Goal: Task Accomplishment & Management: Manage account settings

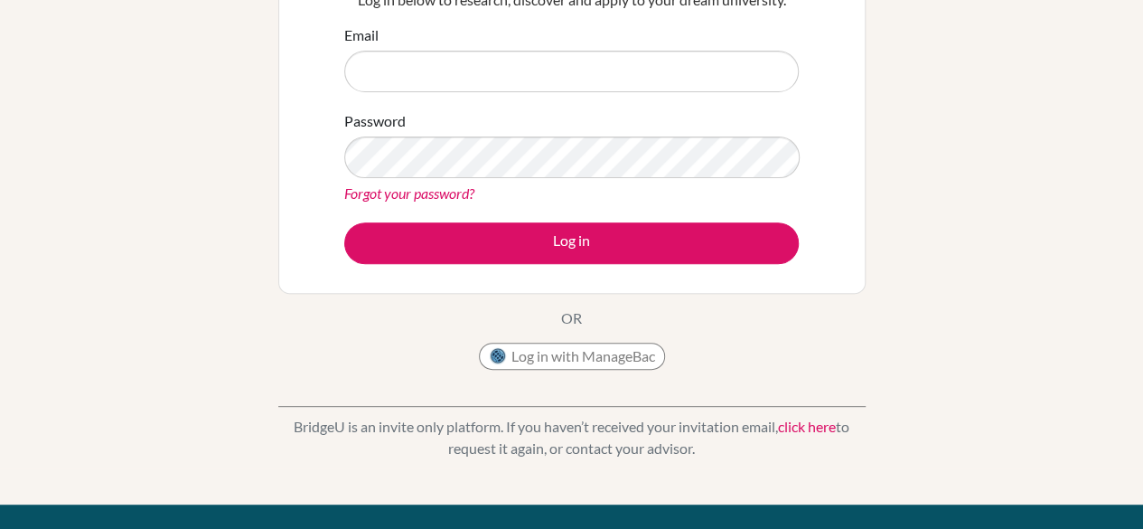
scroll to position [333, 0]
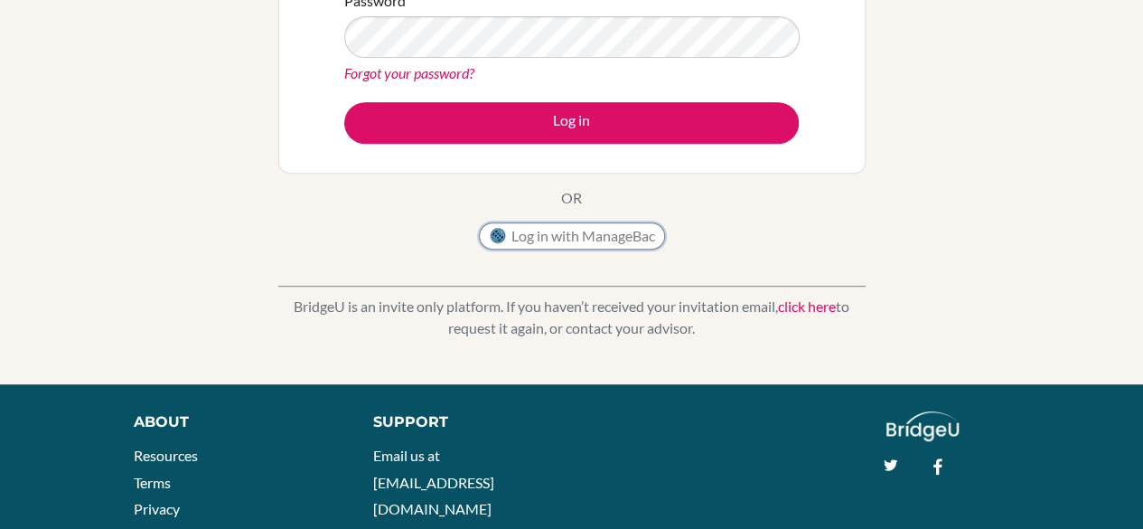
click at [608, 243] on button "Log in with ManageBac" at bounding box center [572, 235] width 186 height 27
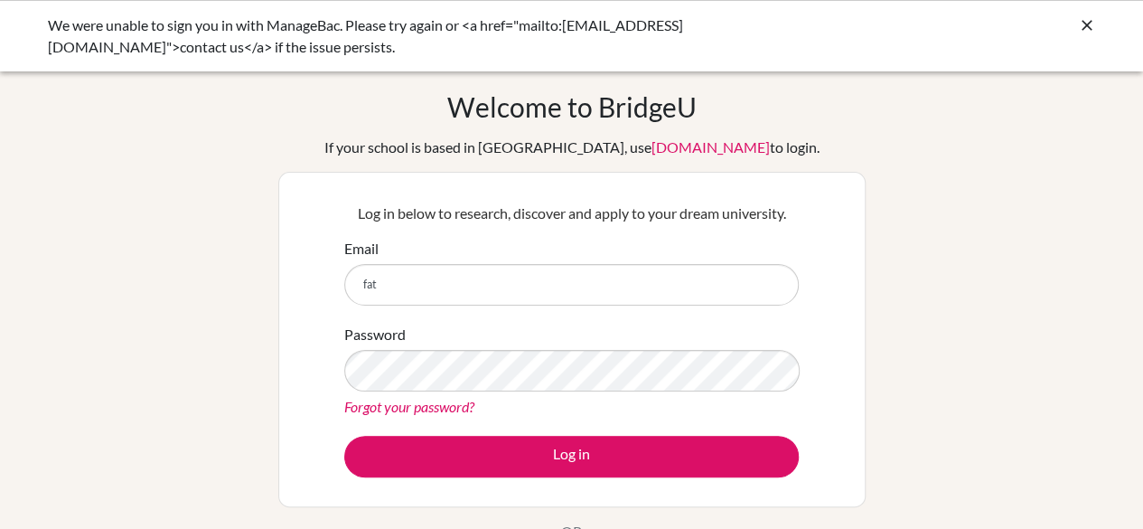
type input "fatimaz@isbreda.com"
click at [538, 481] on div "Log in below to research, discover and apply to your dream university. Email fa…" at bounding box center [571, 339] width 477 height 297
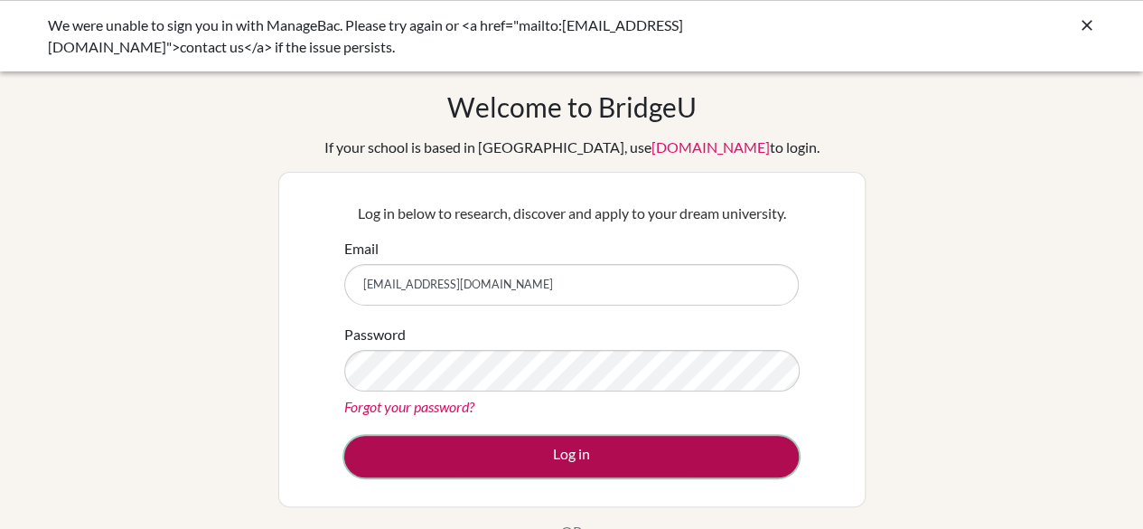
click at [545, 468] on button "Log in" at bounding box center [571, 457] width 455 height 42
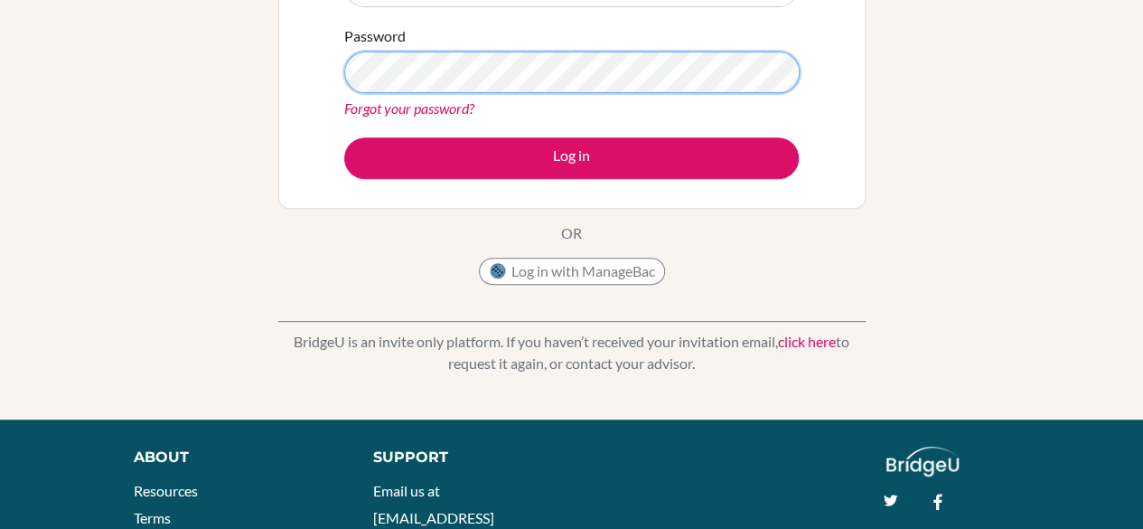
scroll to position [296, 0]
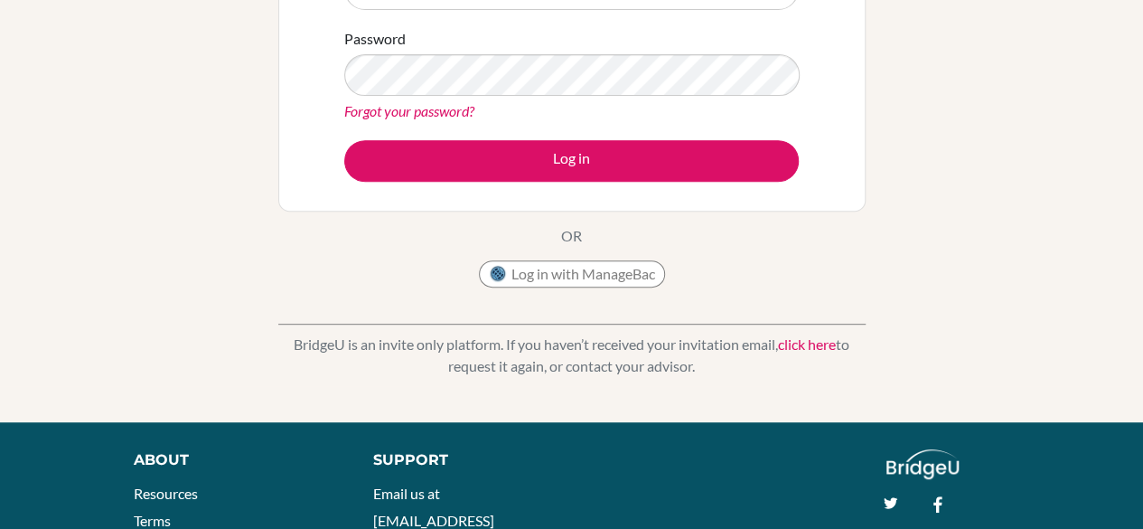
click at [465, 112] on link "Forgot your password?" at bounding box center [409, 110] width 130 height 17
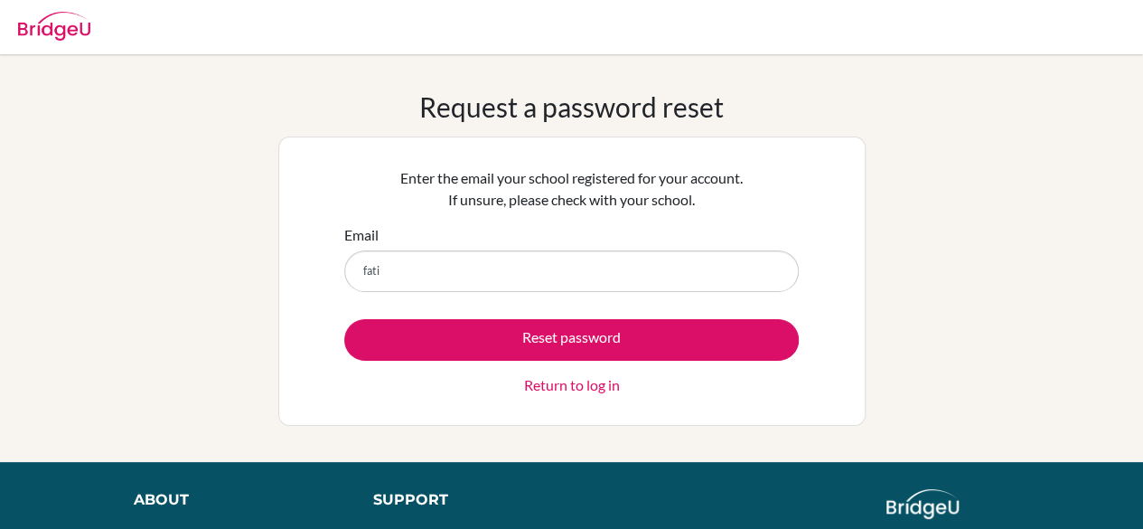
type input "fatimaz@isbreda.com"
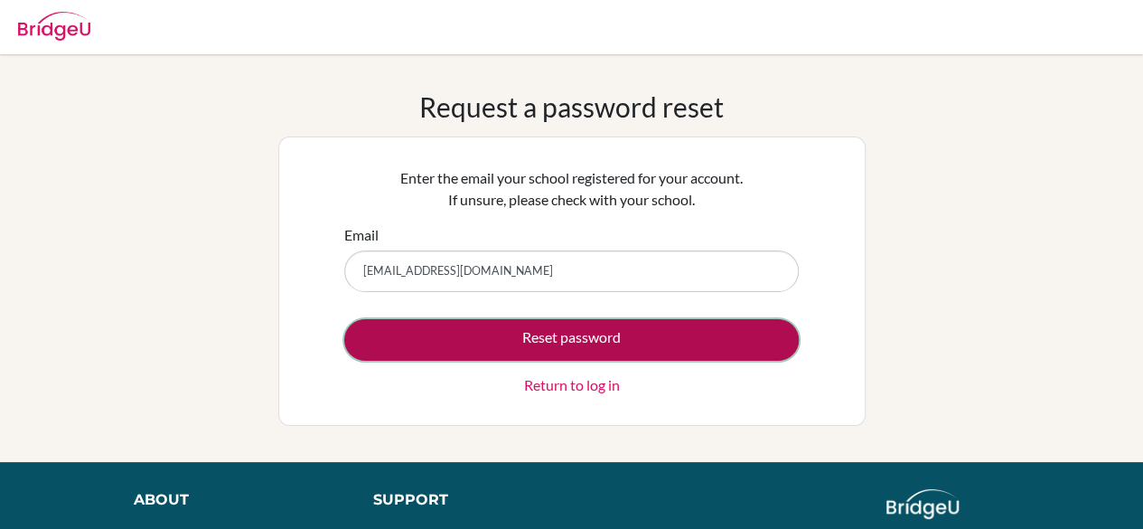
click at [541, 342] on button "Reset password" at bounding box center [571, 340] width 455 height 42
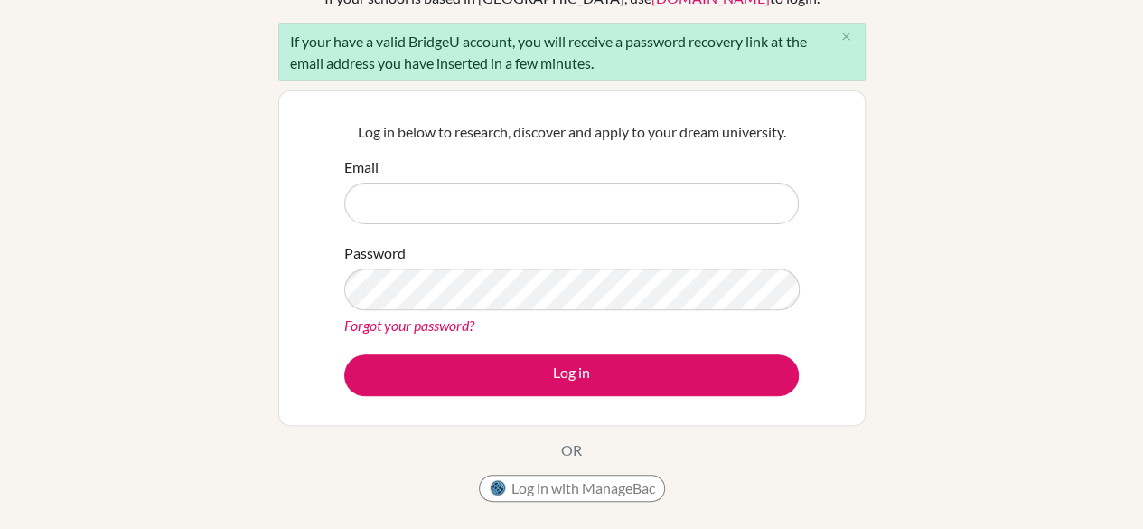
scroll to position [160, 0]
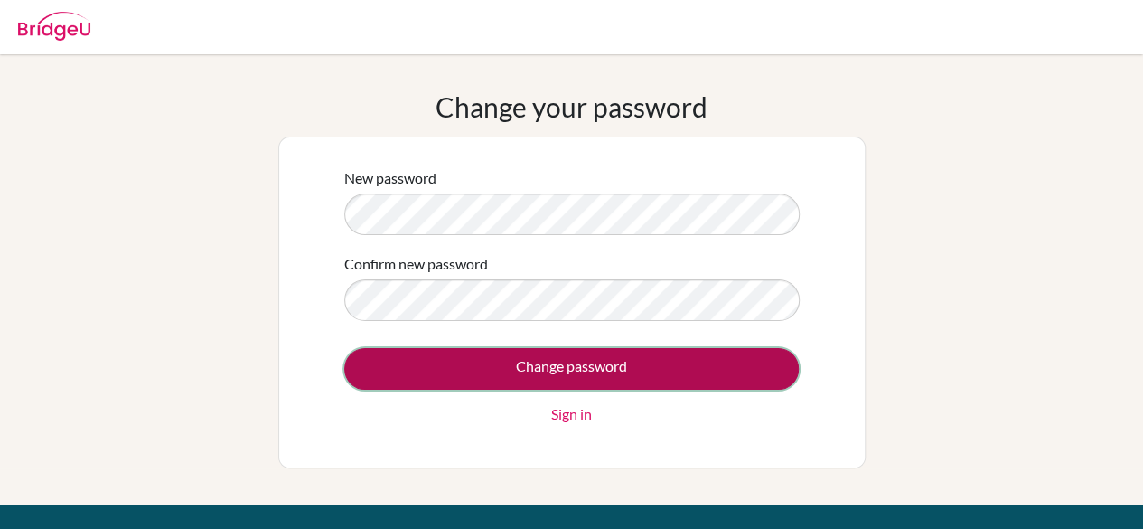
click at [526, 369] on input "Change password" at bounding box center [571, 369] width 455 height 42
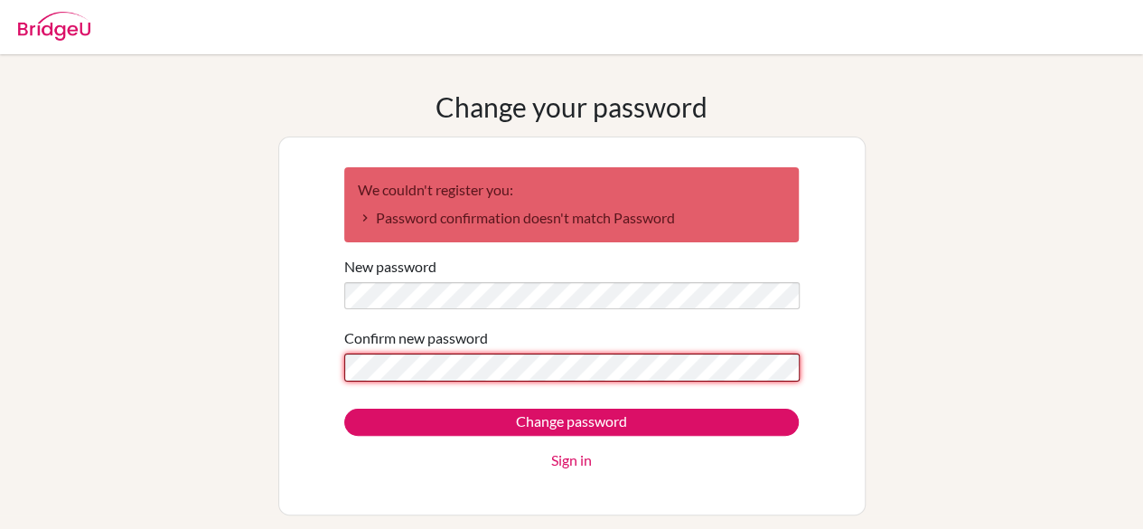
click at [344, 408] on input "Change password" at bounding box center [571, 421] width 455 height 27
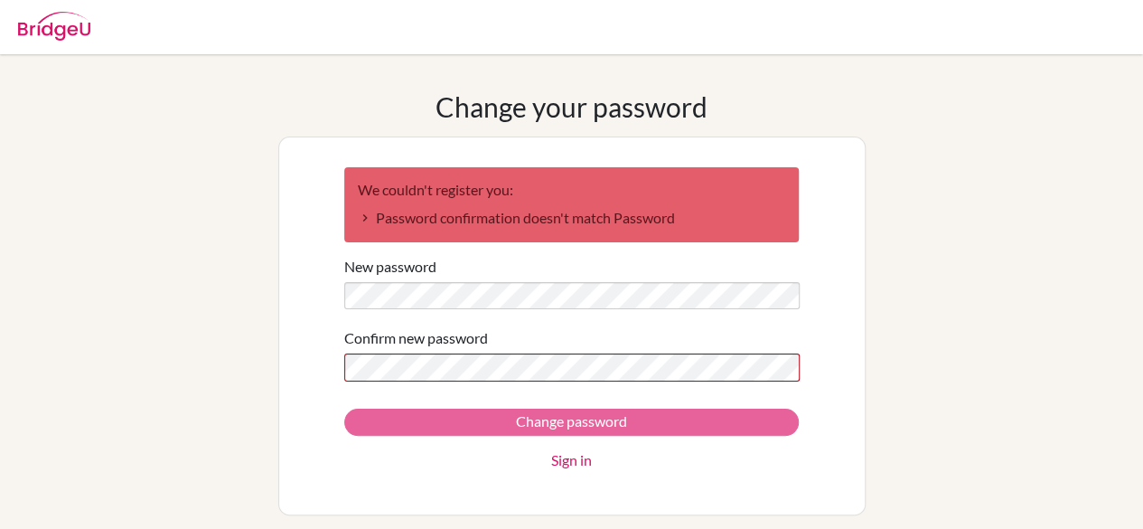
click at [517, 406] on form "We couldn't register you: Password confirmation doesn't match Password New pass…" at bounding box center [571, 319] width 455 height 305
click at [521, 418] on div "Change password Sign in" at bounding box center [571, 439] width 455 height 62
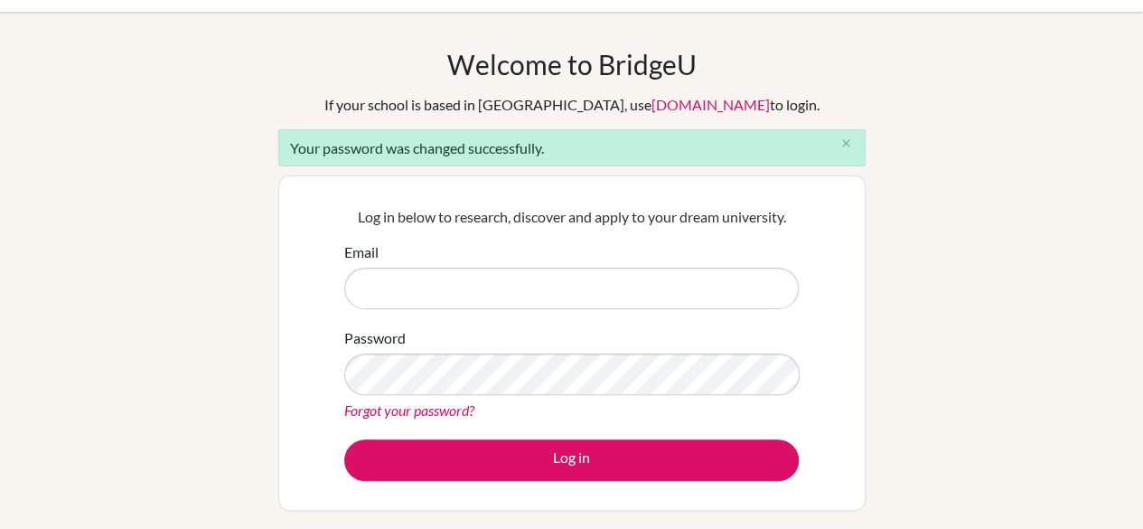
scroll to position [43, 0]
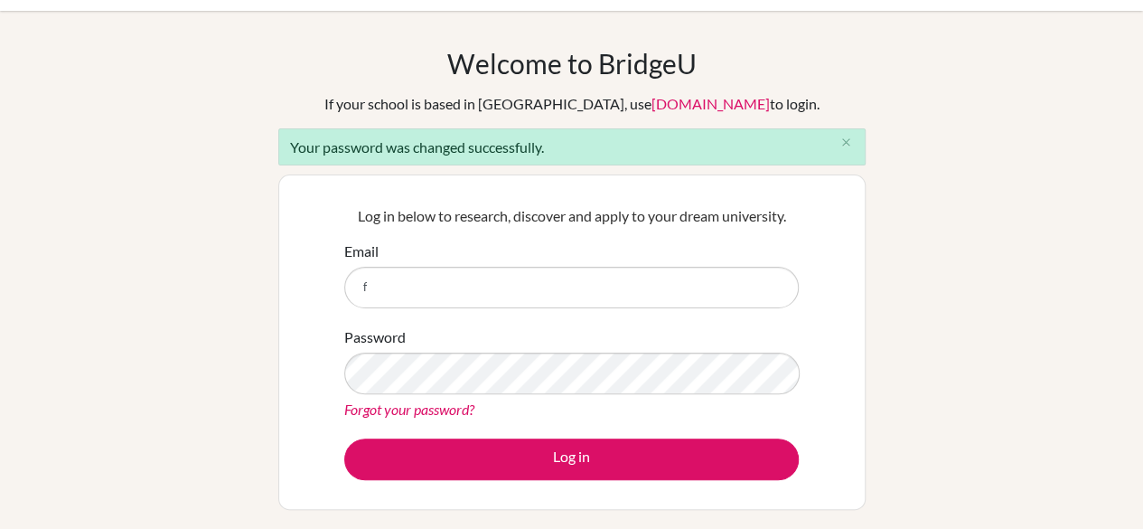
type input "[EMAIL_ADDRESS][DOMAIN_NAME]"
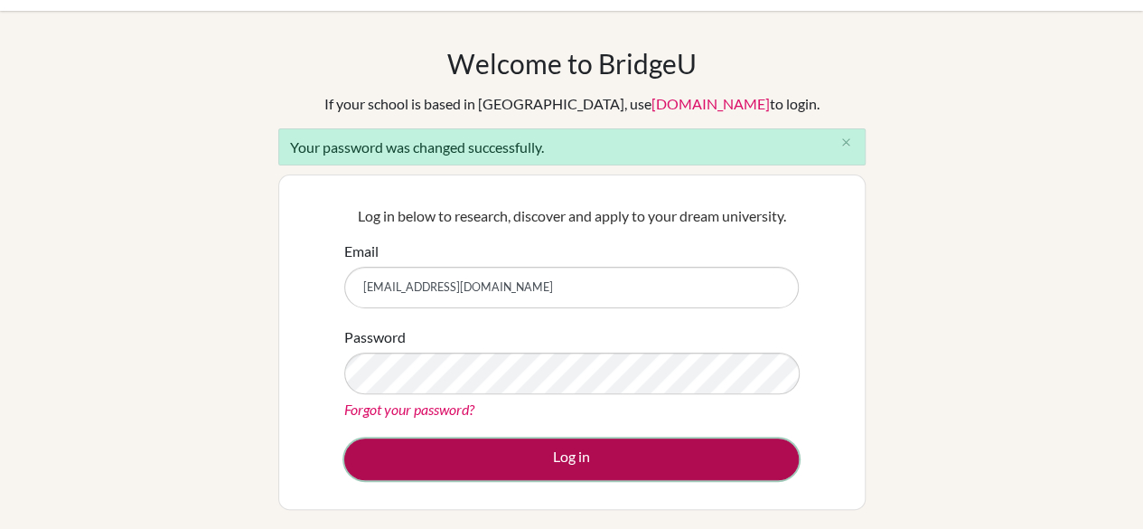
click at [559, 453] on button "Log in" at bounding box center [571, 459] width 455 height 42
